Goal: Task Accomplishment & Management: Understand process/instructions

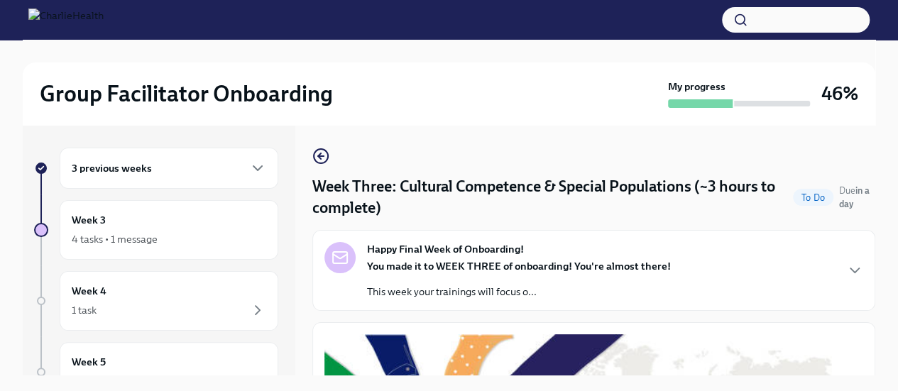
scroll to position [823, 0]
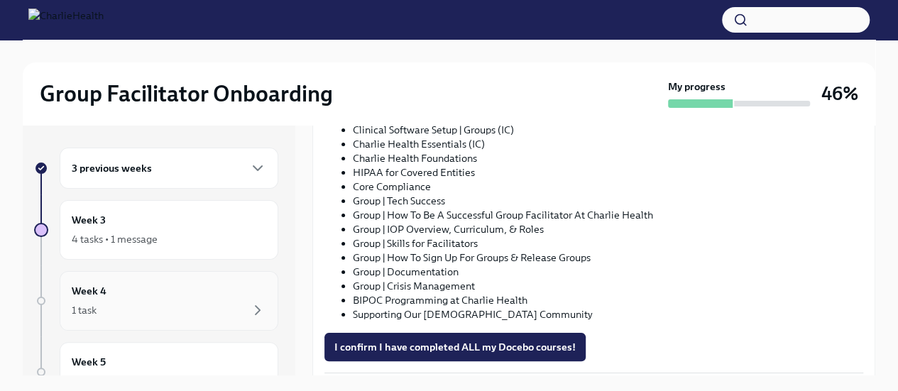
click at [178, 313] on div "1 task" at bounding box center [169, 310] width 194 height 17
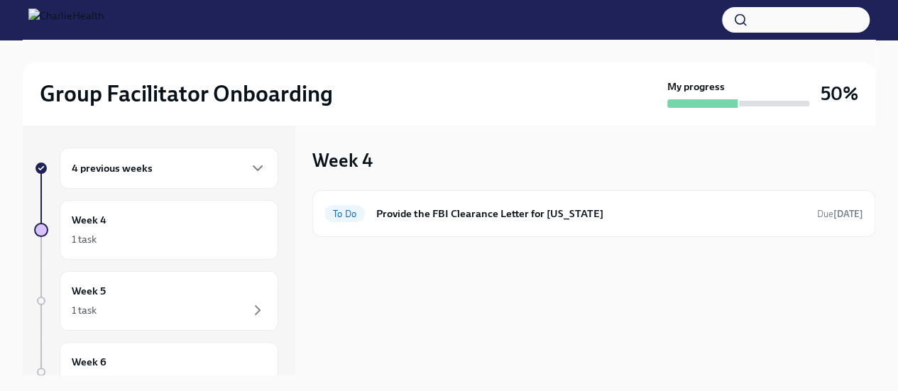
click at [178, 313] on div "1 task" at bounding box center [169, 310] width 194 height 17
click at [153, 363] on div "Week 6 1 task" at bounding box center [169, 371] width 194 height 35
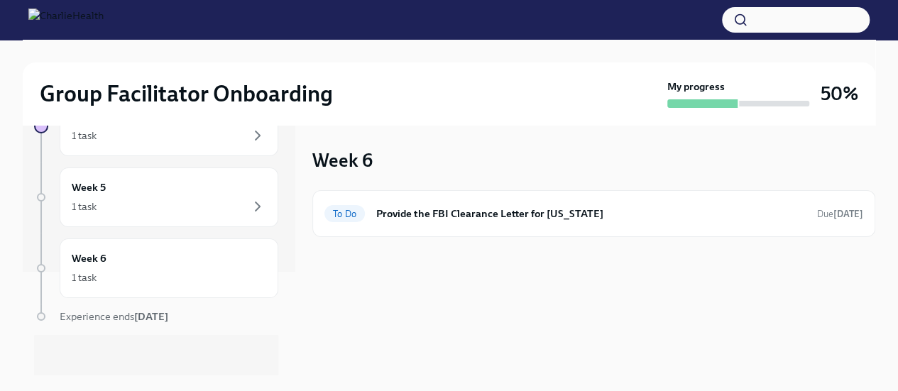
scroll to position [106, 0]
click at [197, 238] on div "Week 6 1 task" at bounding box center [169, 266] width 219 height 60
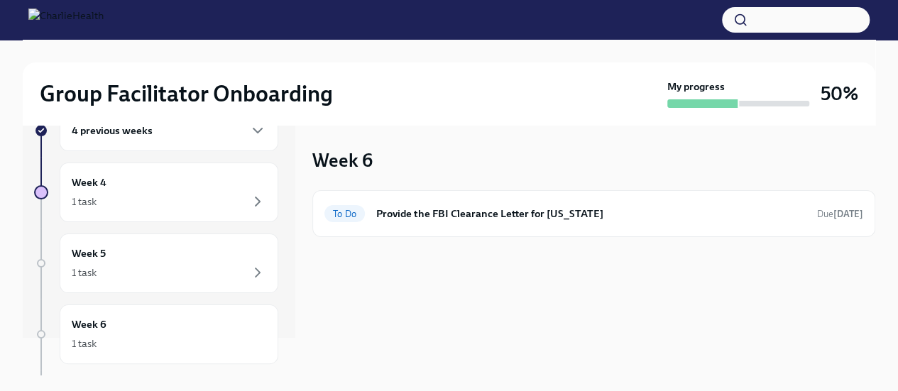
scroll to position [0, 0]
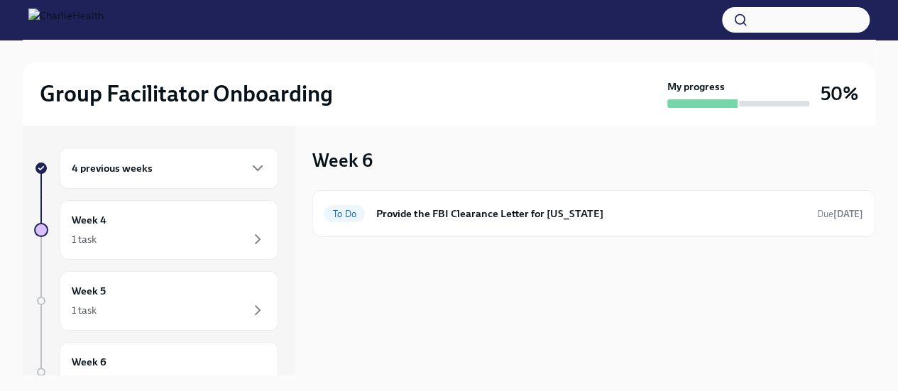
click at [203, 161] on div "4 previous weeks" at bounding box center [169, 168] width 194 height 17
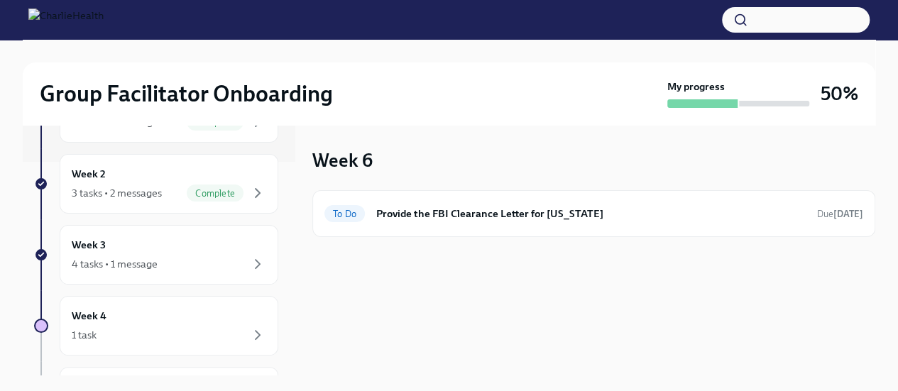
scroll to position [231, 0]
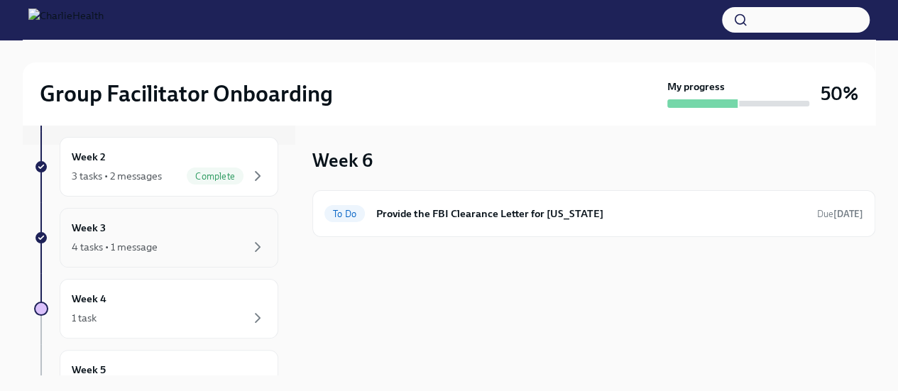
click at [222, 241] on div "4 tasks • 1 message" at bounding box center [169, 246] width 194 height 17
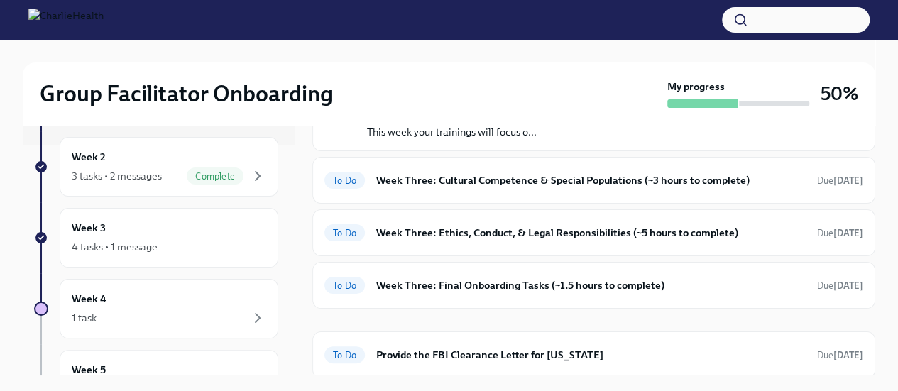
scroll to position [79, 0]
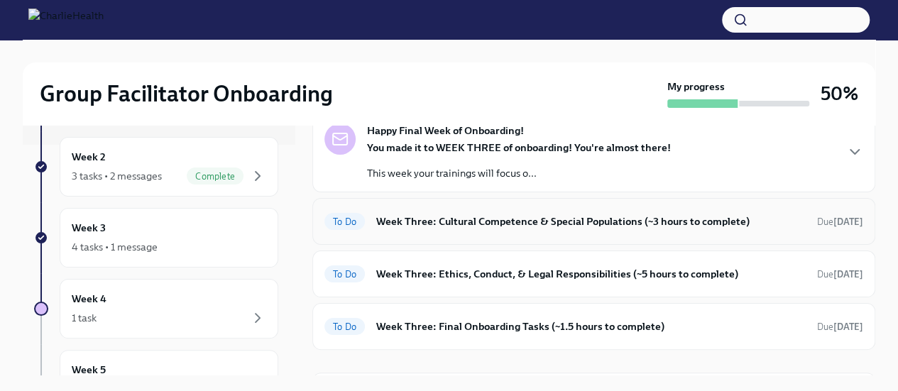
click at [678, 226] on h6 "Week Three: Cultural Competence & Special Populations (~3 hours to complete)" at bounding box center [590, 222] width 429 height 16
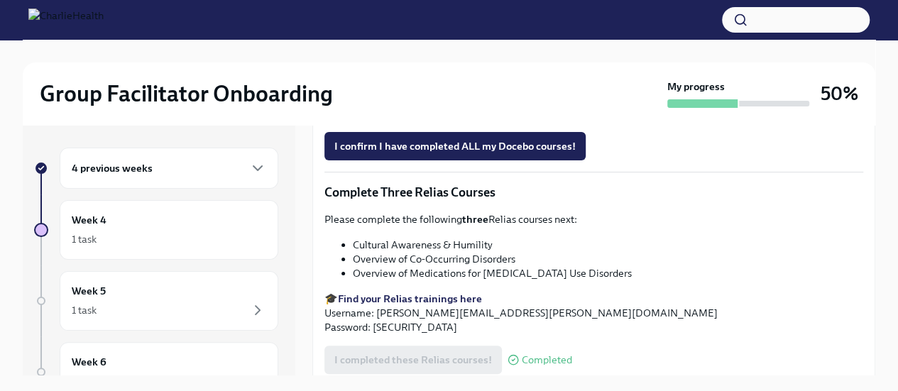
scroll to position [1123, 0]
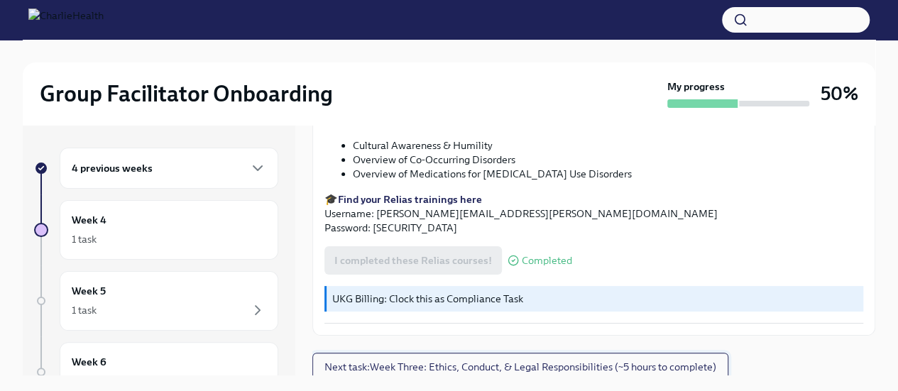
click at [635, 360] on span "Next task : Week Three: Ethics, Conduct, & Legal Responsibilities (~5 hours to …" at bounding box center [520, 367] width 392 height 14
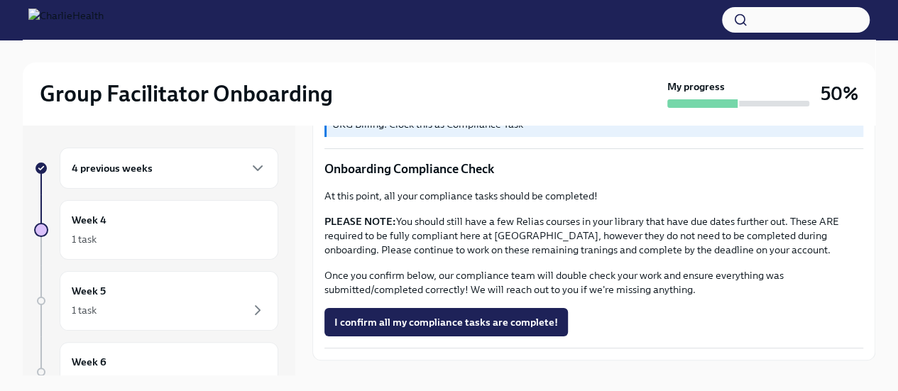
scroll to position [904, 0]
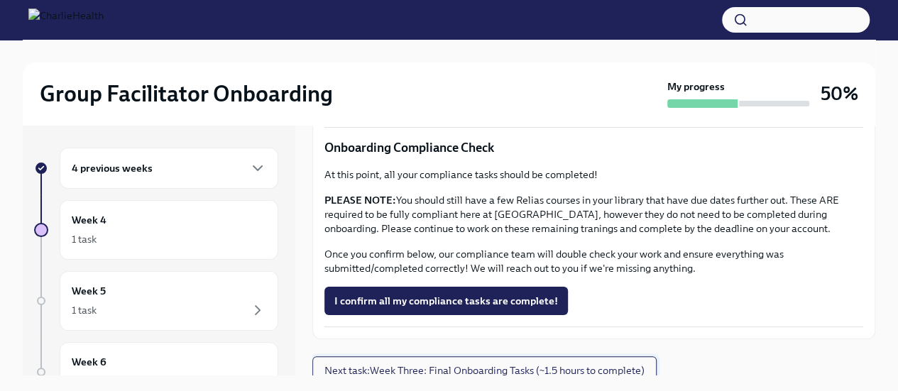
click at [583, 363] on span "Next task : Week Three: Final Onboarding Tasks (~1.5 hours to complete)" at bounding box center [484, 370] width 320 height 14
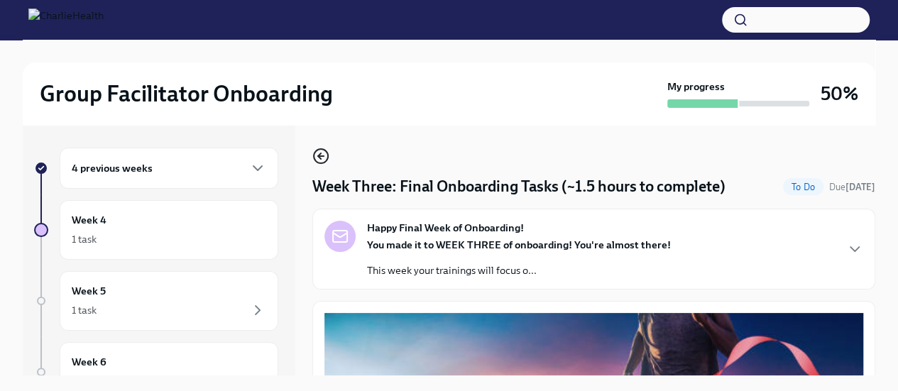
click at [318, 161] on icon "button" at bounding box center [320, 156] width 17 height 17
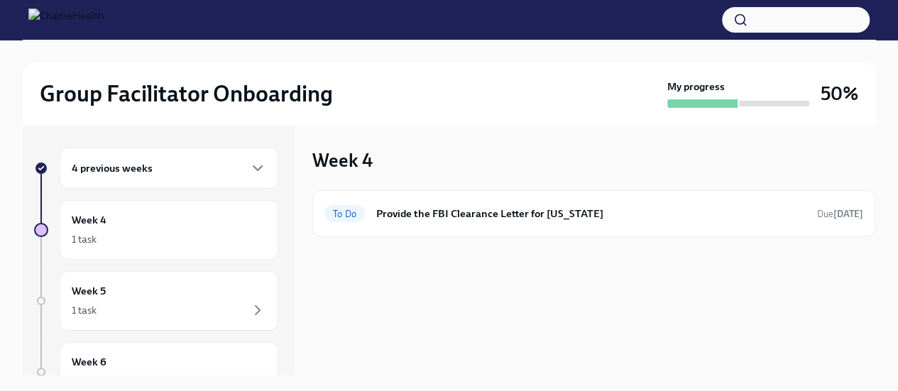
click at [182, 172] on div "4 previous weeks" at bounding box center [169, 168] width 194 height 17
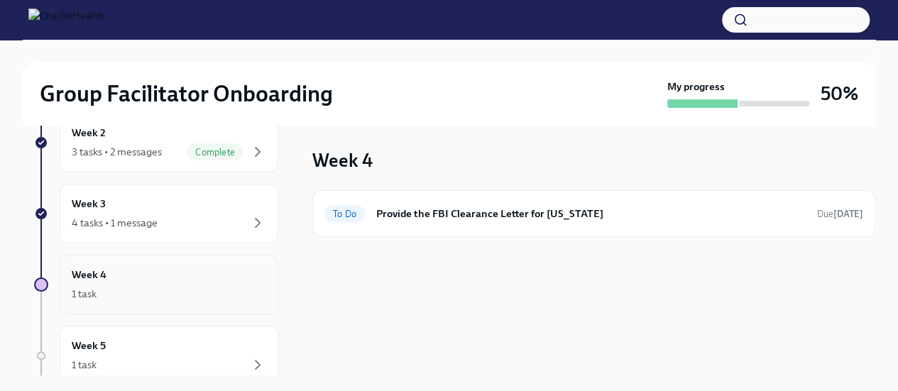
scroll to position [262, 0]
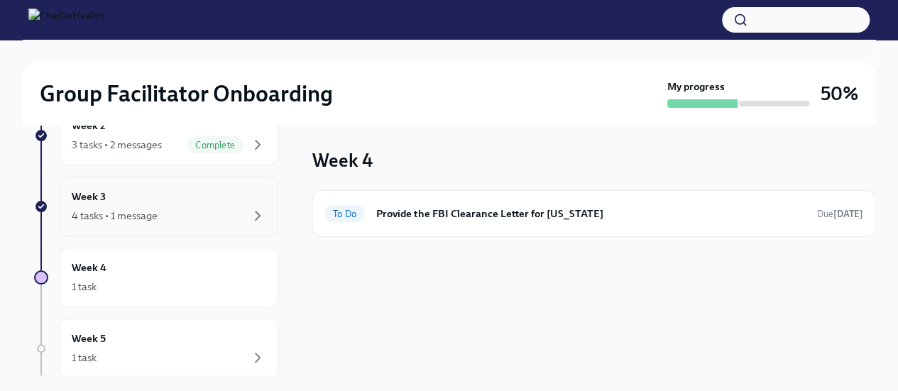
click at [203, 204] on div "Week 3 4 tasks • 1 message" at bounding box center [169, 206] width 194 height 35
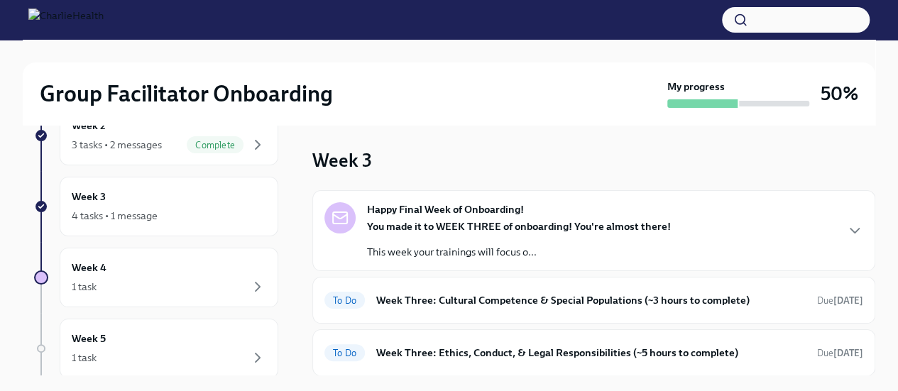
scroll to position [24, 0]
